Goal: Find specific fact: Find specific fact

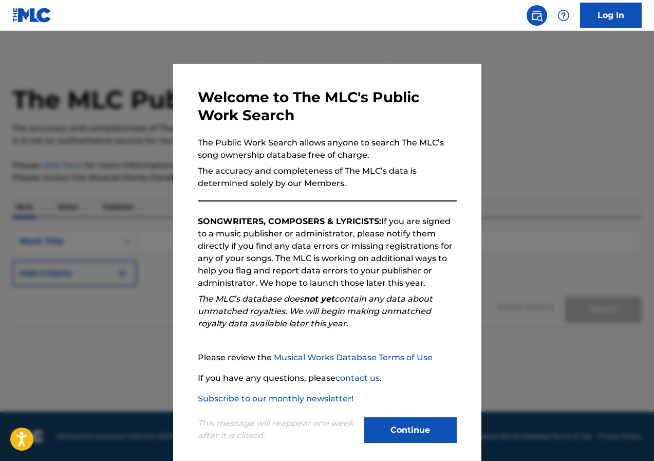
click at [408, 426] on button "Continue" at bounding box center [410, 430] width 92 height 26
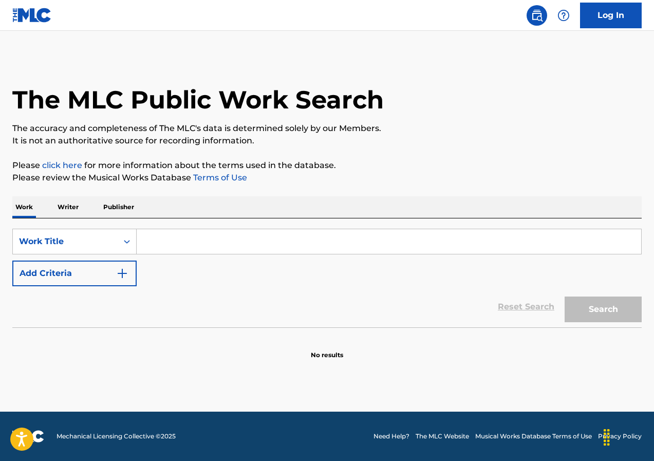
click at [75, 207] on p "Writer" at bounding box center [67, 207] width 27 height 22
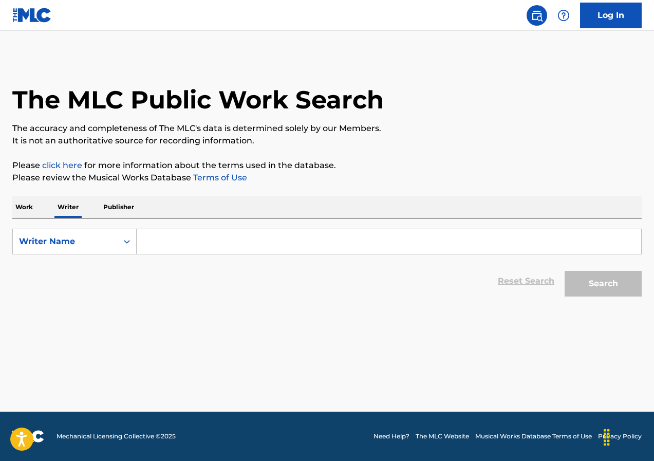
click at [192, 252] on input "Search Form" at bounding box center [389, 241] width 504 height 25
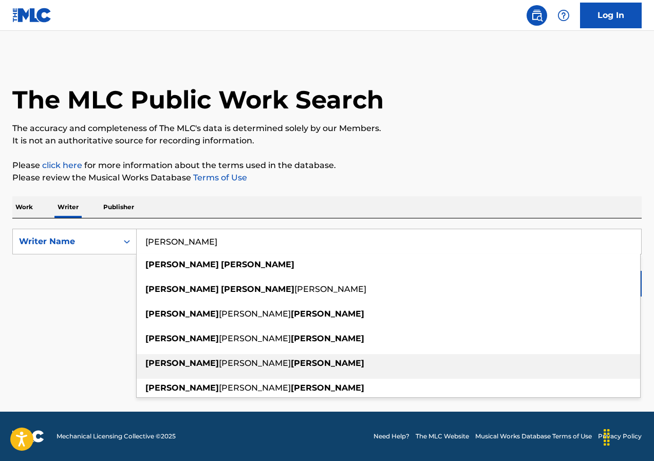
click at [291, 362] on strong "[PERSON_NAME]" at bounding box center [327, 363] width 73 height 10
type input "[PERSON_NAME]"
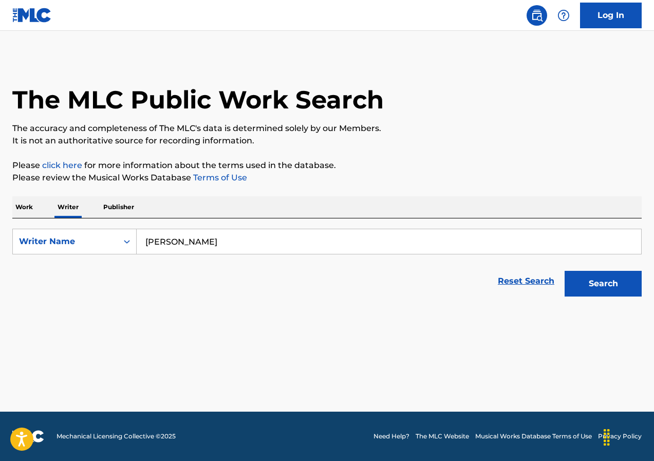
click at [589, 285] on button "Search" at bounding box center [602, 284] width 77 height 26
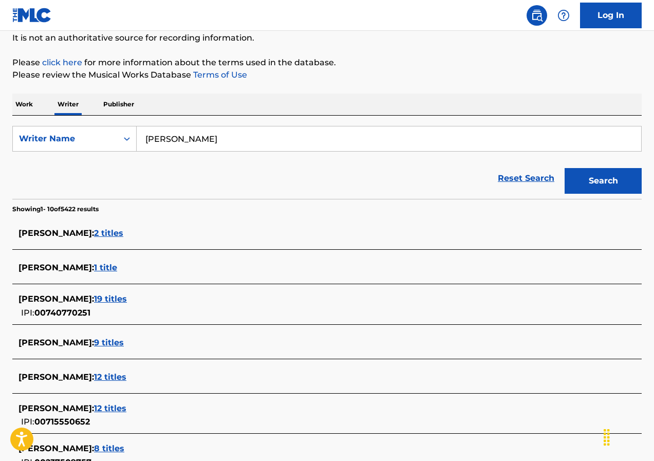
scroll to position [154, 0]
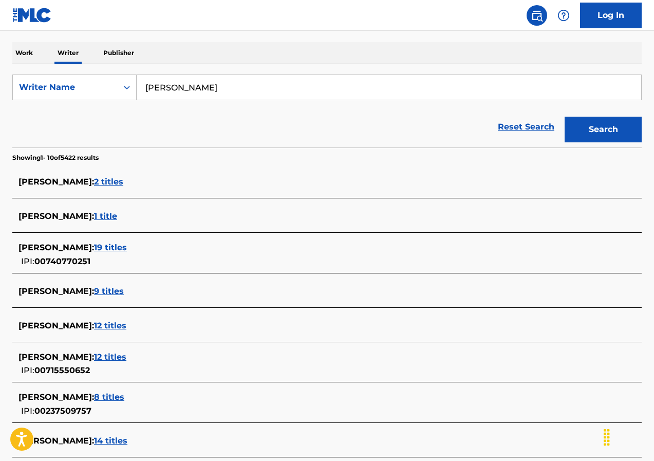
click at [127, 246] on span "19 titles" at bounding box center [110, 247] width 33 height 10
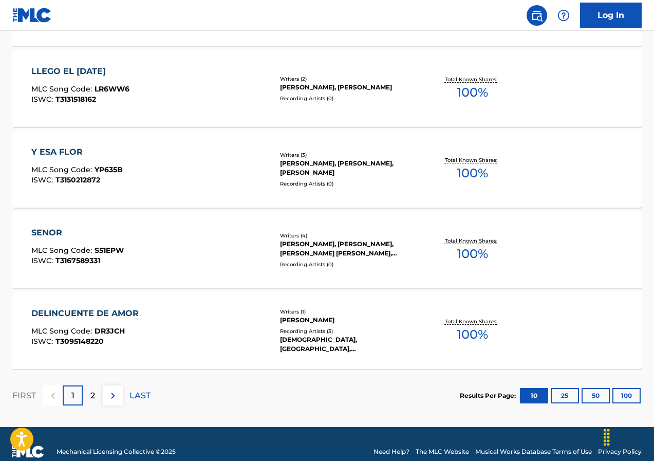
scroll to position [797, 0]
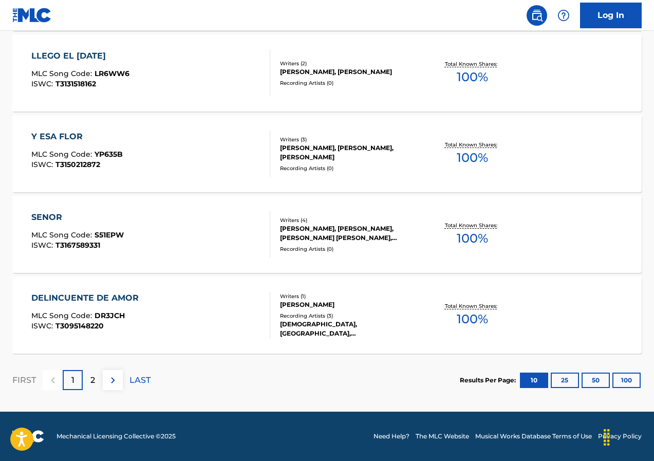
click at [91, 384] on p "2" at bounding box center [92, 380] width 5 height 12
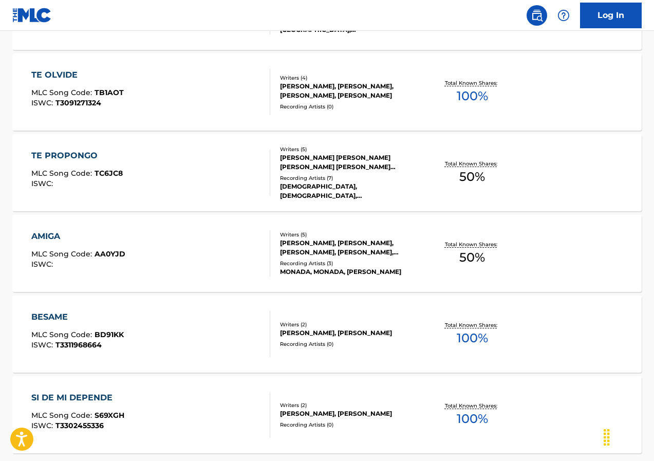
scroll to position [668, 0]
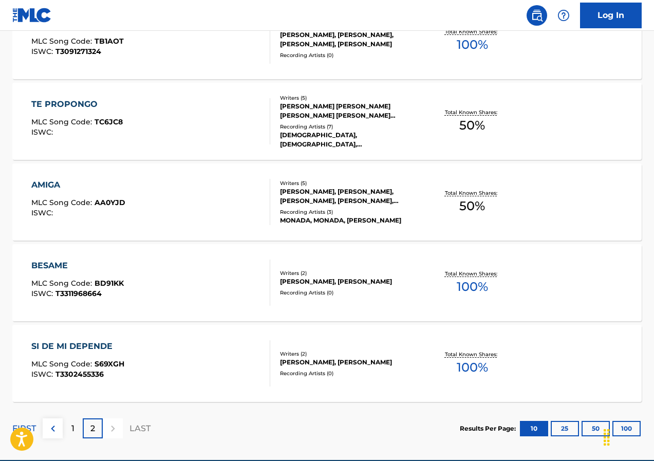
click at [300, 357] on div "[PERSON_NAME], [PERSON_NAME]" at bounding box center [350, 361] width 140 height 9
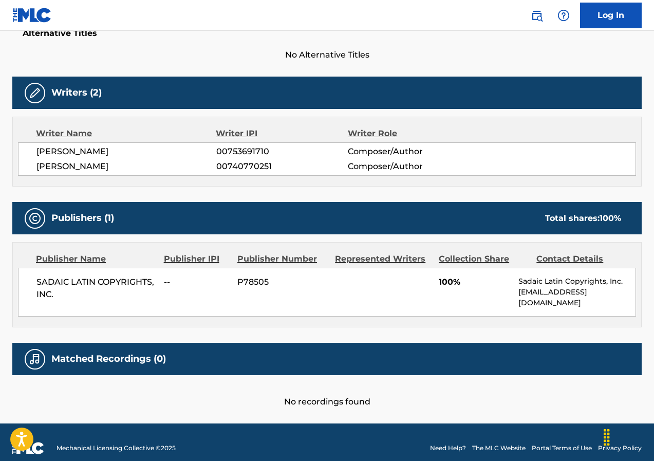
scroll to position [289, 0]
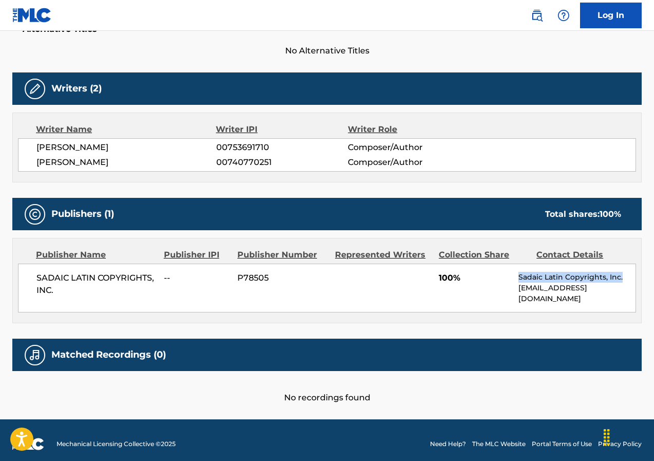
drag, startPoint x: 624, startPoint y: 274, endPoint x: 519, endPoint y: 277, distance: 104.8
click at [519, 277] on p "Sadaic Latin Copyrights, Inc." at bounding box center [576, 277] width 117 height 11
copy p "Sadaic Latin Copyrights, Inc."
